Goal: Information Seeking & Learning: Learn about a topic

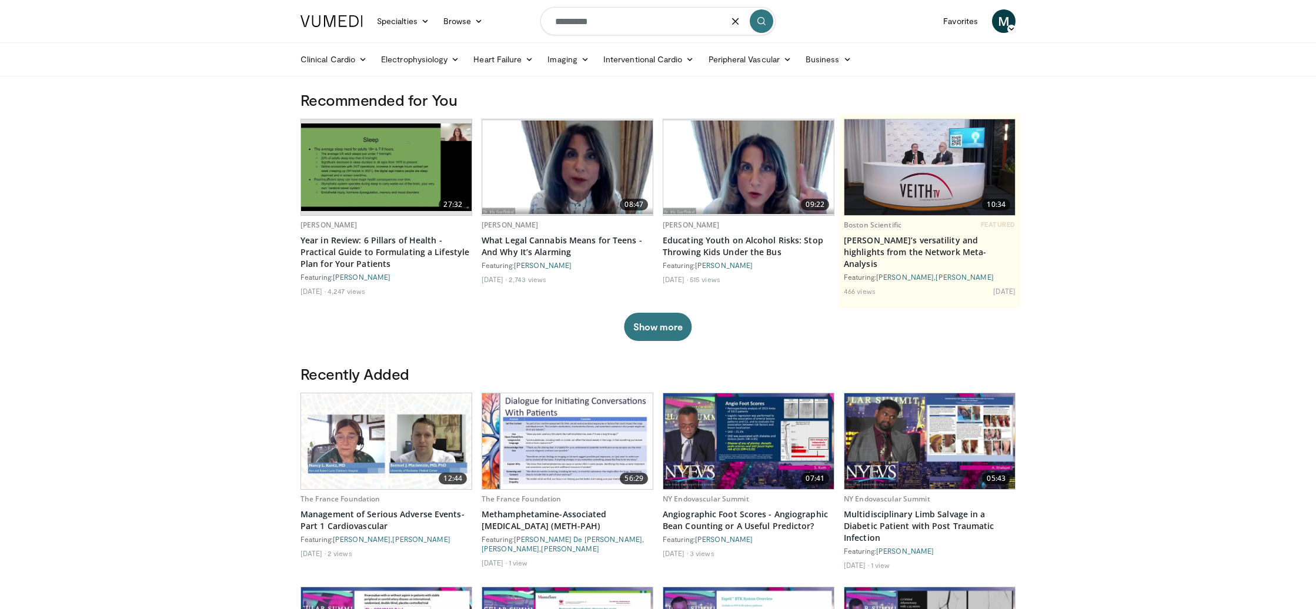
type input "*********"
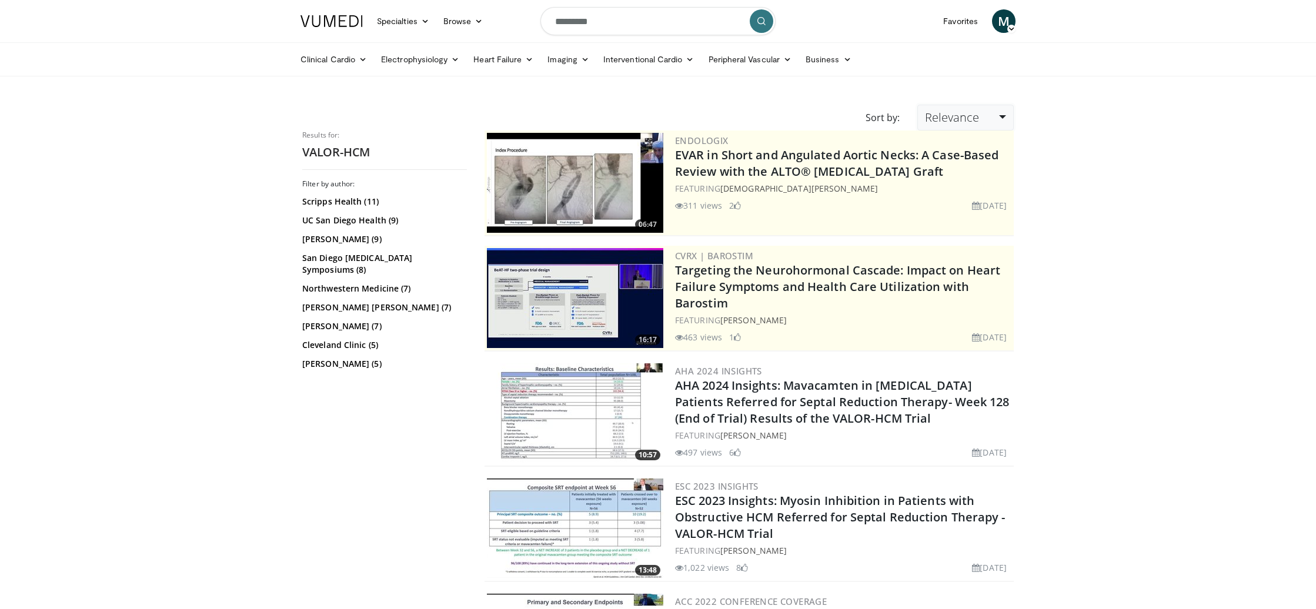
click at [957, 122] on span "Relevance" at bounding box center [952, 117] width 54 height 16
click at [958, 222] on link "Newest" at bounding box center [964, 221] width 93 height 19
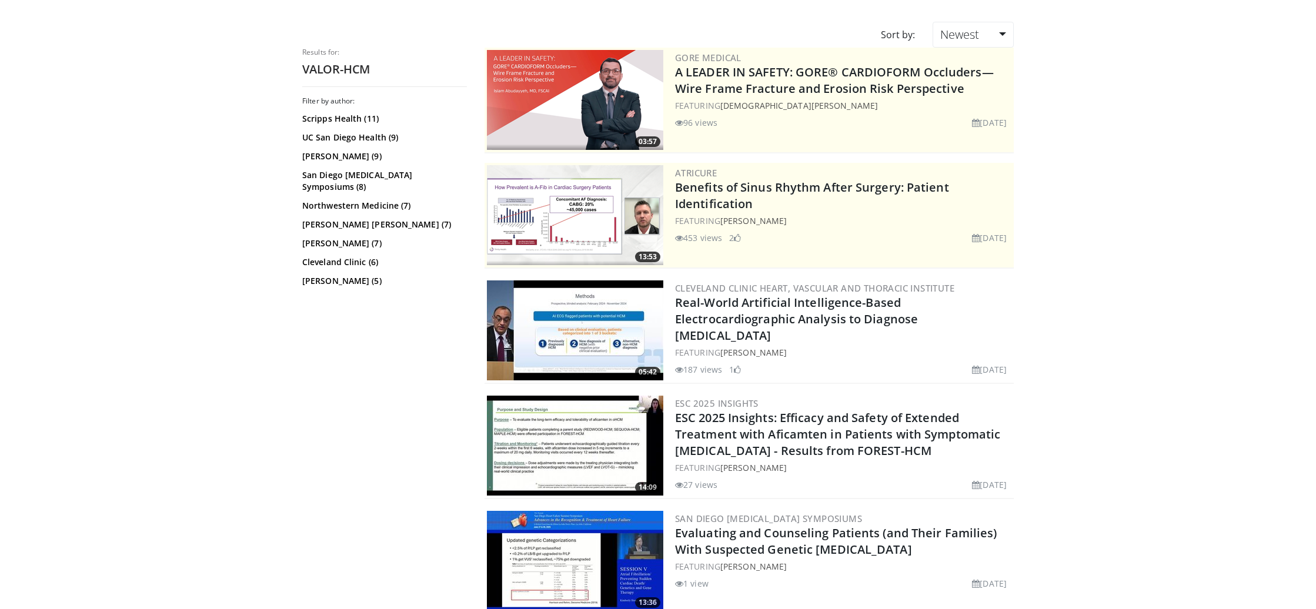
scroll to position [101, 0]
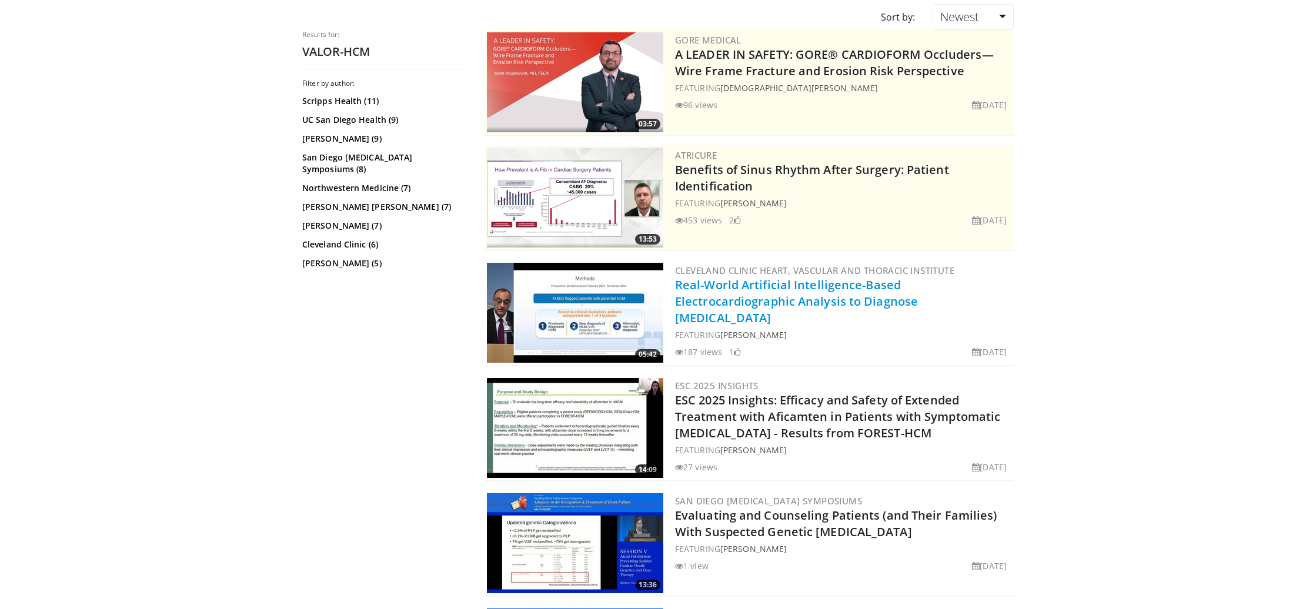
click at [876, 292] on link "Real-World Artificial Intelligence-Based Electrocardiographic Analysis to Diagn…" at bounding box center [796, 301] width 243 height 49
click at [988, 30] on link "Newest" at bounding box center [973, 17] width 81 height 26
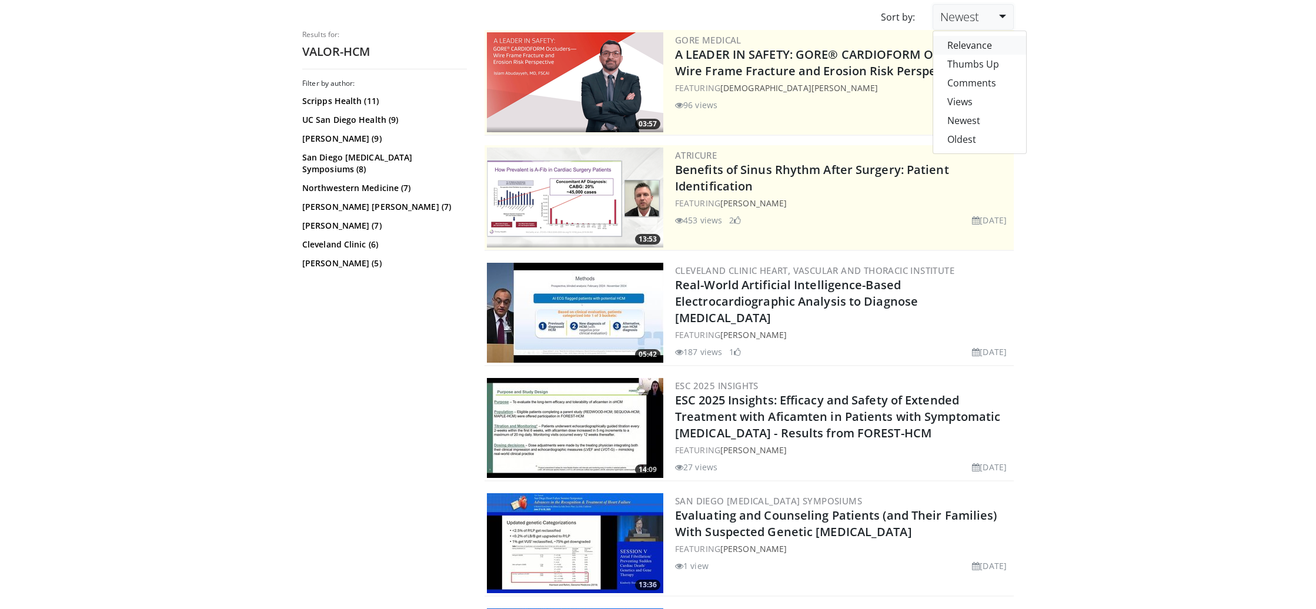
click at [983, 55] on link "Relevance" at bounding box center [979, 45] width 93 height 19
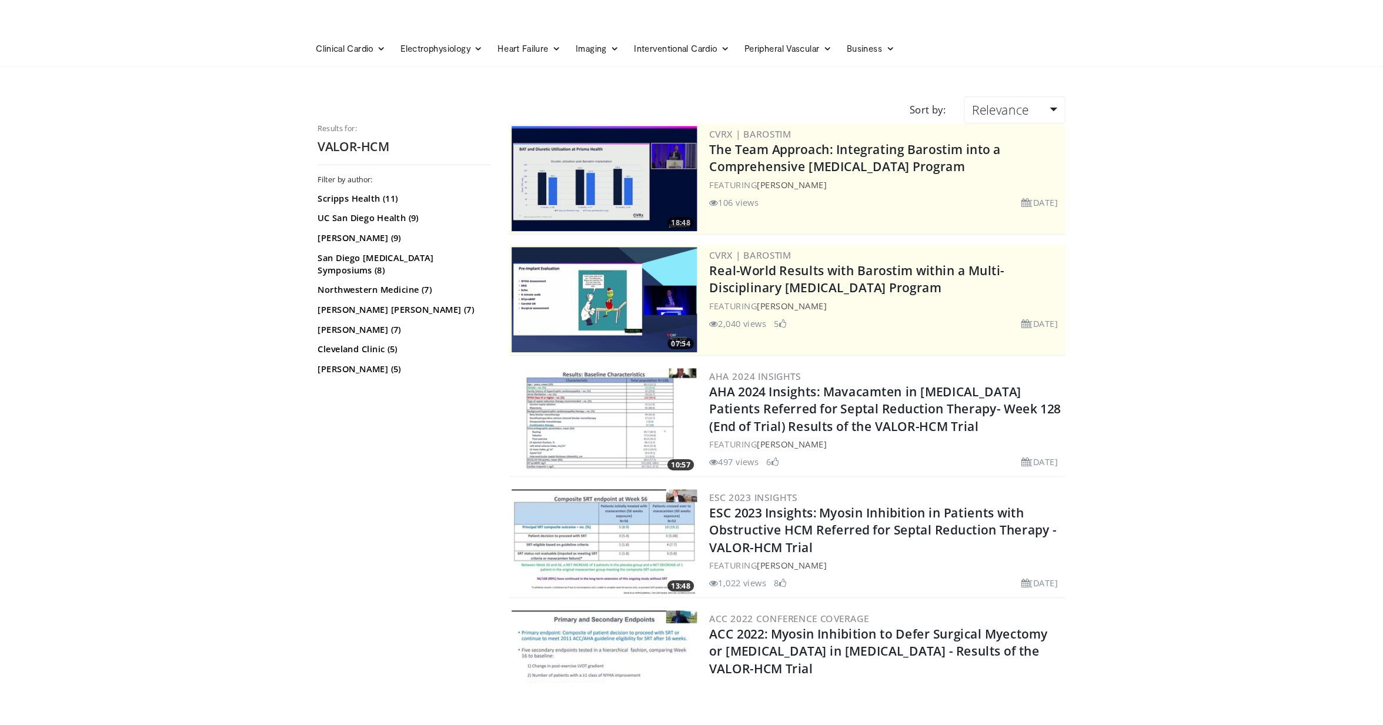
scroll to position [103, 0]
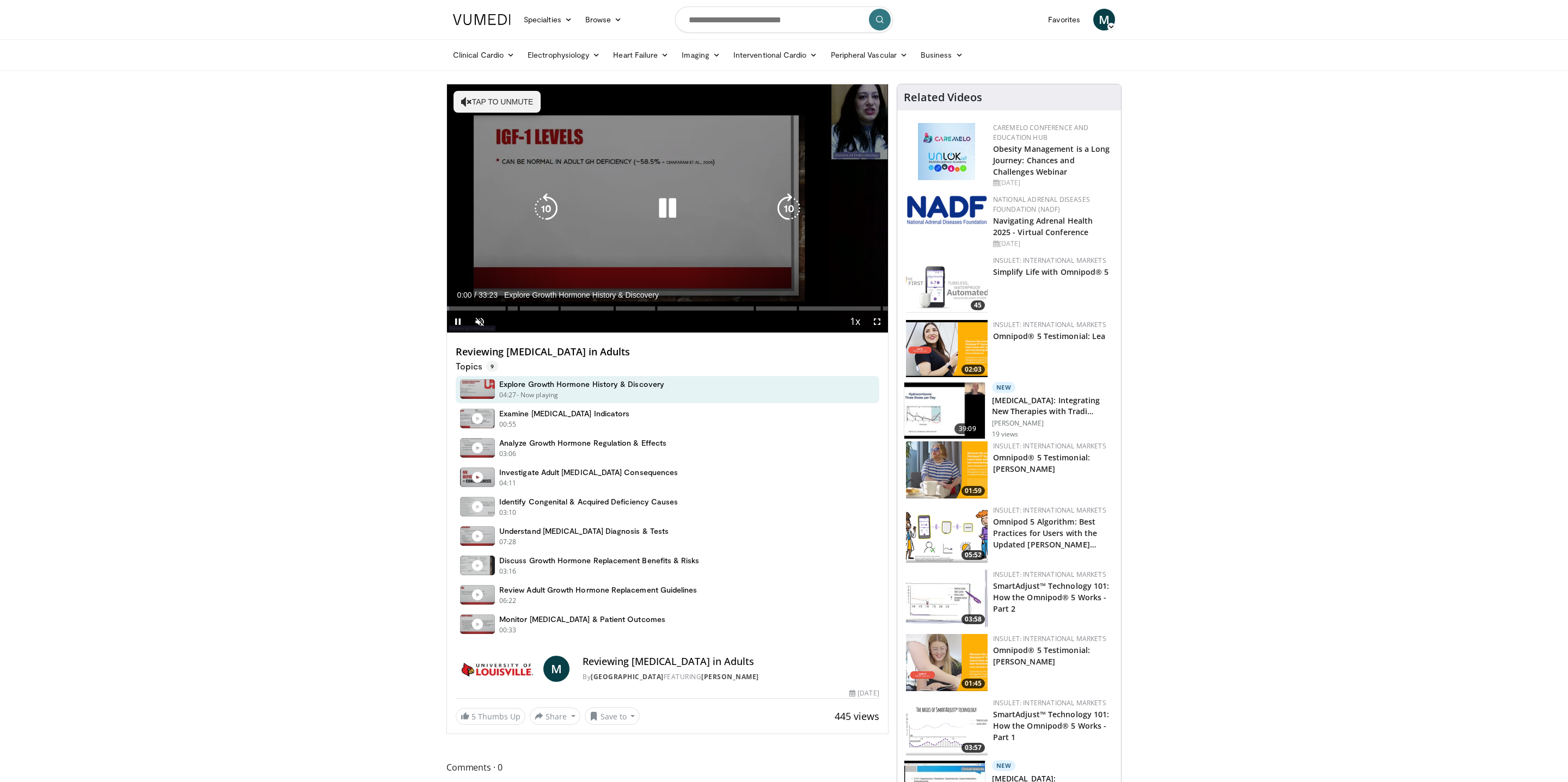
click at [668, 205] on icon "Video Player" at bounding box center [667, 208] width 31 height 31
